Goal: Task Accomplishment & Management: Manage account settings

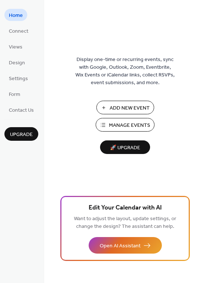
click at [119, 124] on span "Manage Events" at bounding box center [129, 126] width 41 height 8
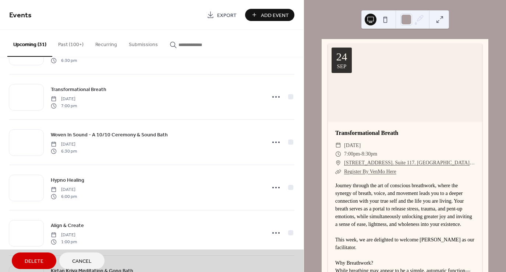
scroll to position [499, 0]
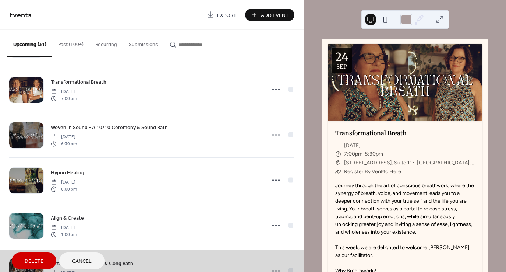
click at [86, 263] on span "Cancel" at bounding box center [82, 261] width 20 height 8
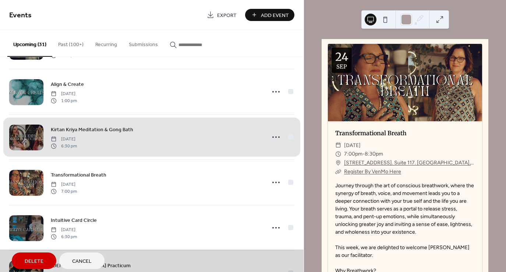
scroll to position [633, 0]
click at [93, 261] on button "Cancel" at bounding box center [81, 260] width 45 height 17
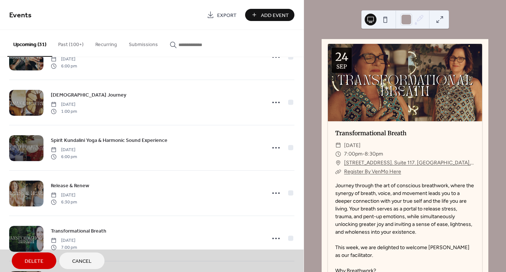
scroll to position [847, 0]
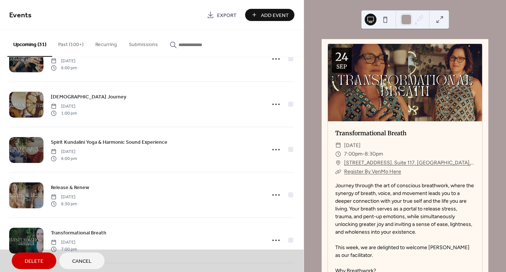
click at [90, 261] on span "Cancel" at bounding box center [82, 261] width 20 height 8
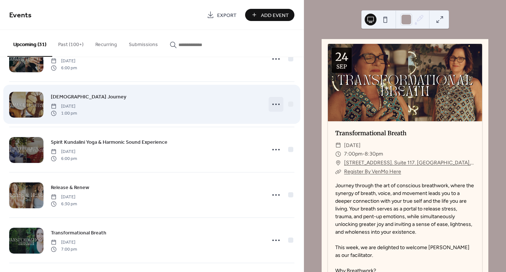
click at [273, 101] on icon at bounding box center [276, 104] width 12 height 12
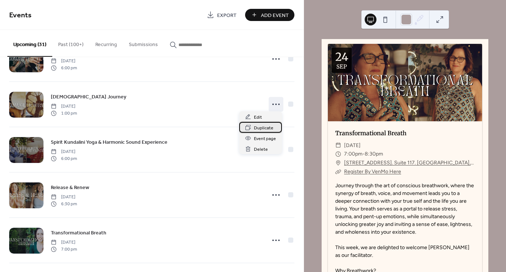
click at [261, 129] on span "Duplicate" at bounding box center [264, 128] width 20 height 8
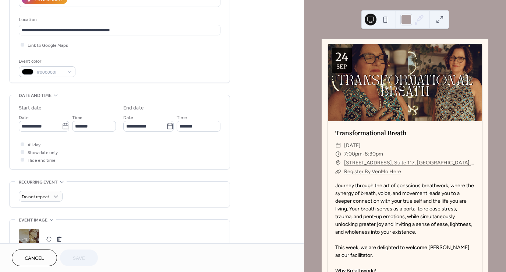
scroll to position [151, 0]
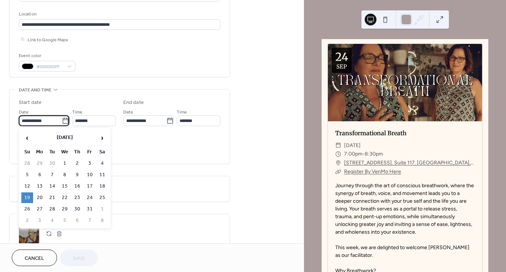
click at [48, 120] on input "**********" at bounding box center [40, 120] width 43 height 11
click at [29, 205] on td "26" at bounding box center [27, 209] width 12 height 11
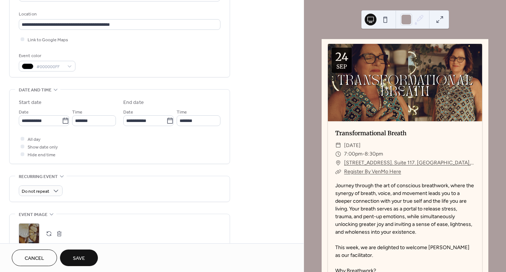
type input "**********"
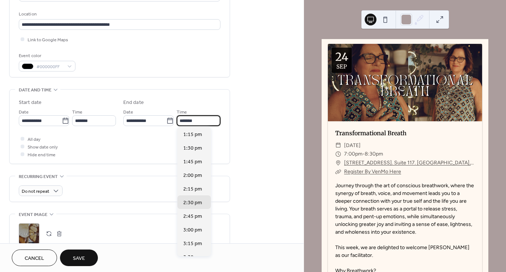
click at [187, 120] on input "*******" at bounding box center [199, 120] width 44 height 11
click at [192, 201] on span "2:30 pm" at bounding box center [192, 202] width 19 height 8
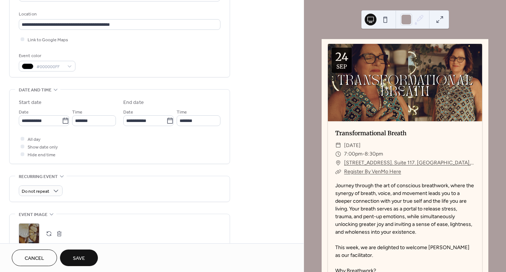
click at [43, 232] on div ";" at bounding box center [120, 233] width 202 height 21
click at [50, 232] on button "button" at bounding box center [49, 233] width 10 height 10
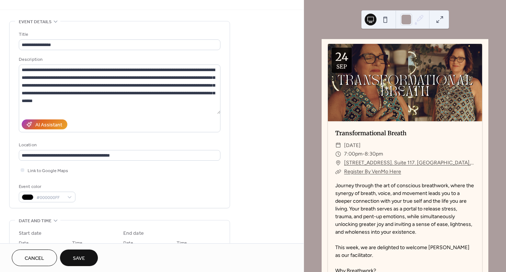
scroll to position [0, 0]
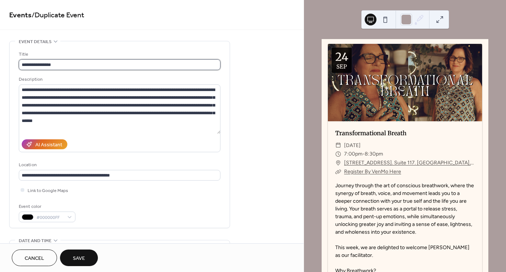
click at [63, 64] on input "**********" at bounding box center [120, 64] width 202 height 11
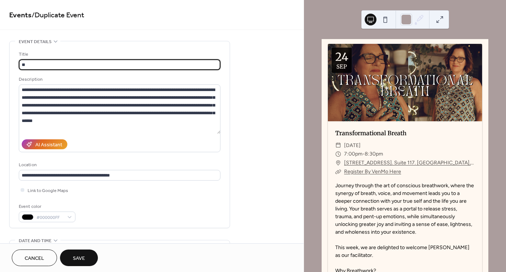
type input "*"
type input "**********"
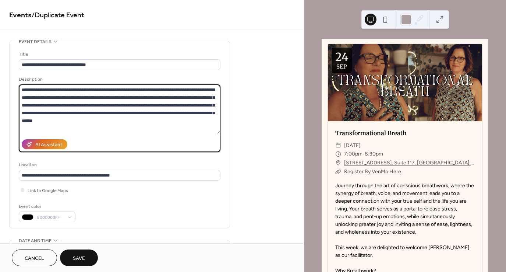
scroll to position [100, 0]
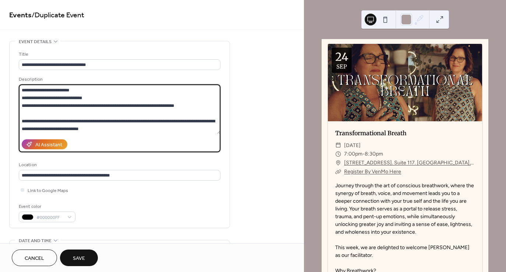
drag, startPoint x: 21, startPoint y: 87, endPoint x: 245, endPoint y: 236, distance: 268.5
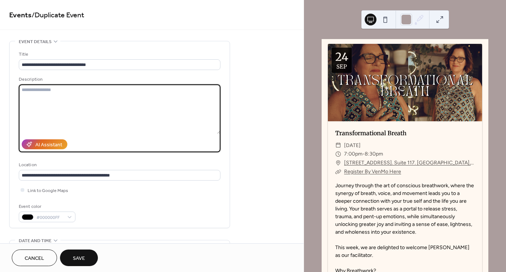
scroll to position [0, 0]
paste textarea "**********"
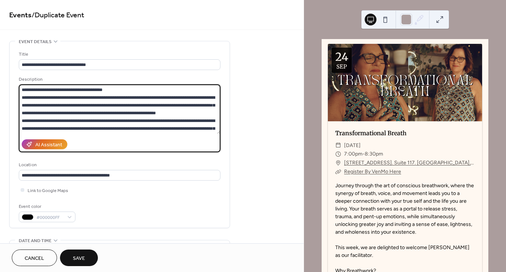
scroll to position [77, 0]
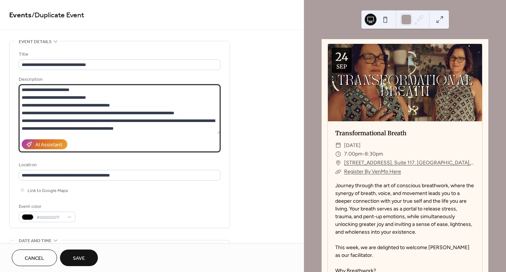
click at [193, 112] on textarea at bounding box center [120, 108] width 202 height 49
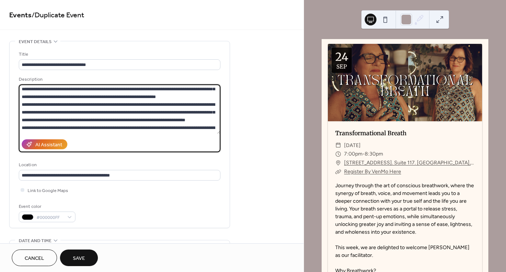
scroll to position [0, 0]
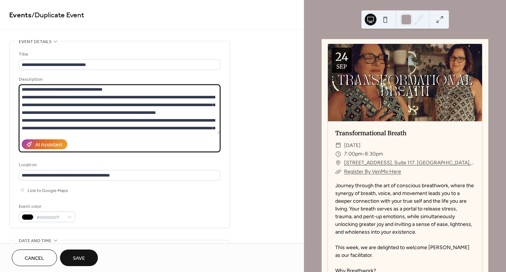
click at [115, 88] on textarea at bounding box center [120, 108] width 202 height 49
click at [205, 111] on textarea at bounding box center [120, 108] width 202 height 49
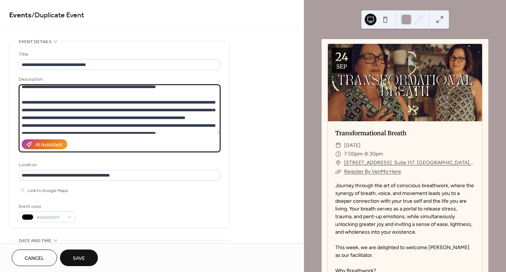
scroll to position [35, 0]
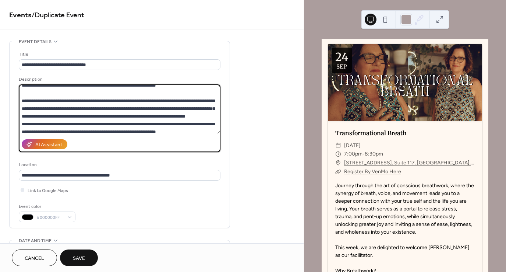
click at [173, 127] on textarea at bounding box center [120, 108] width 202 height 49
click at [162, 122] on textarea at bounding box center [120, 108] width 202 height 49
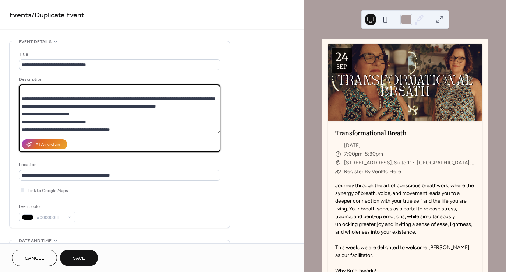
scroll to position [69, 0]
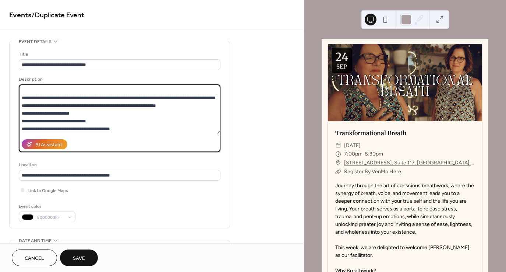
click at [195, 113] on textarea at bounding box center [120, 108] width 202 height 49
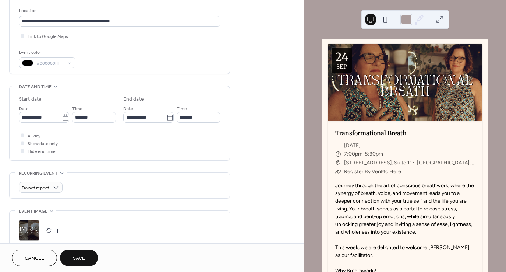
scroll to position [159, 0]
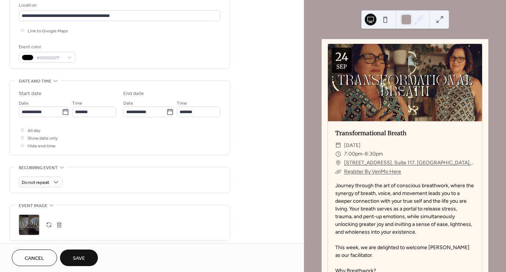
type textarea "**********"
click at [89, 258] on button "Save" at bounding box center [79, 257] width 38 height 17
